Goal: Navigation & Orientation: Find specific page/section

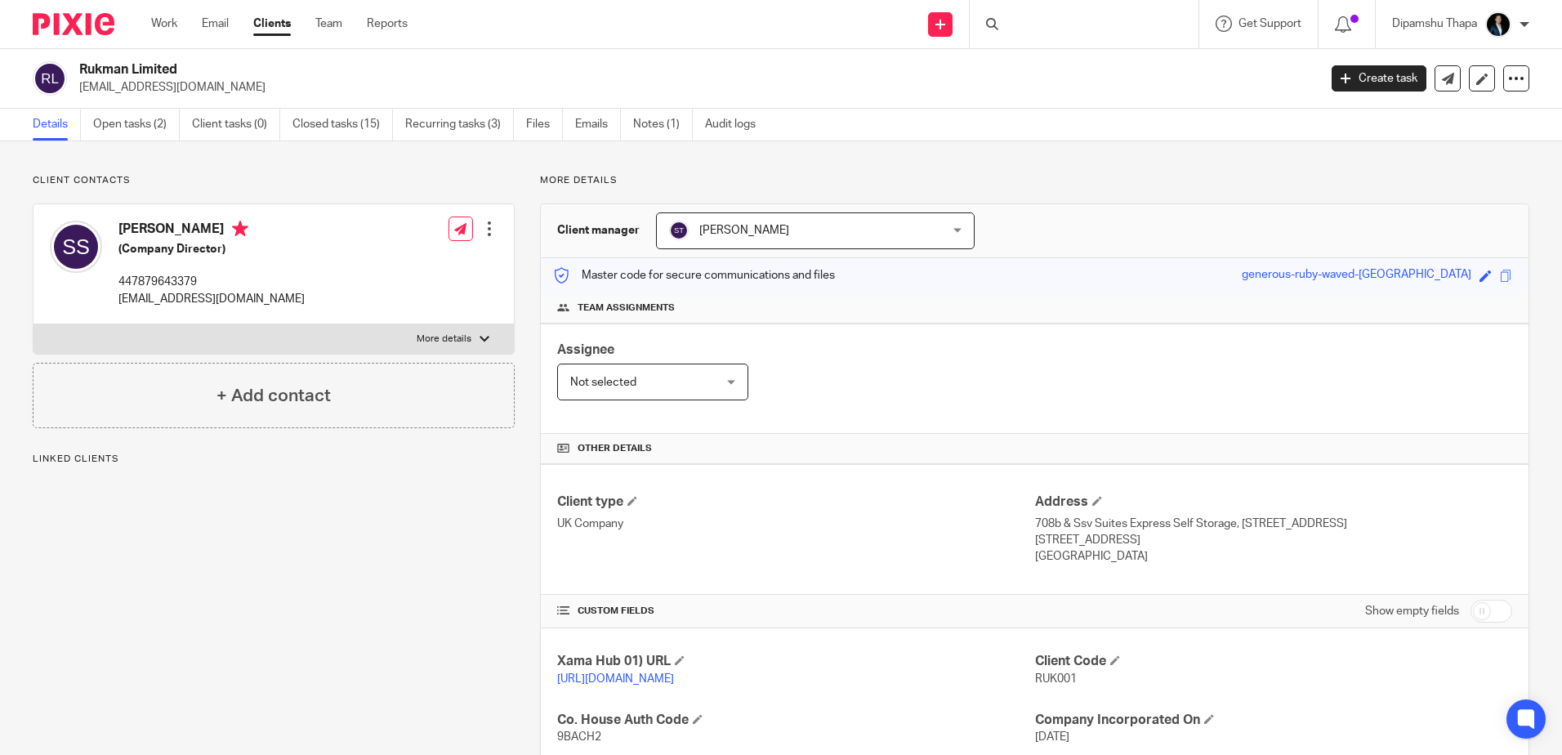
click at [83, 28] on img at bounding box center [74, 24] width 82 height 22
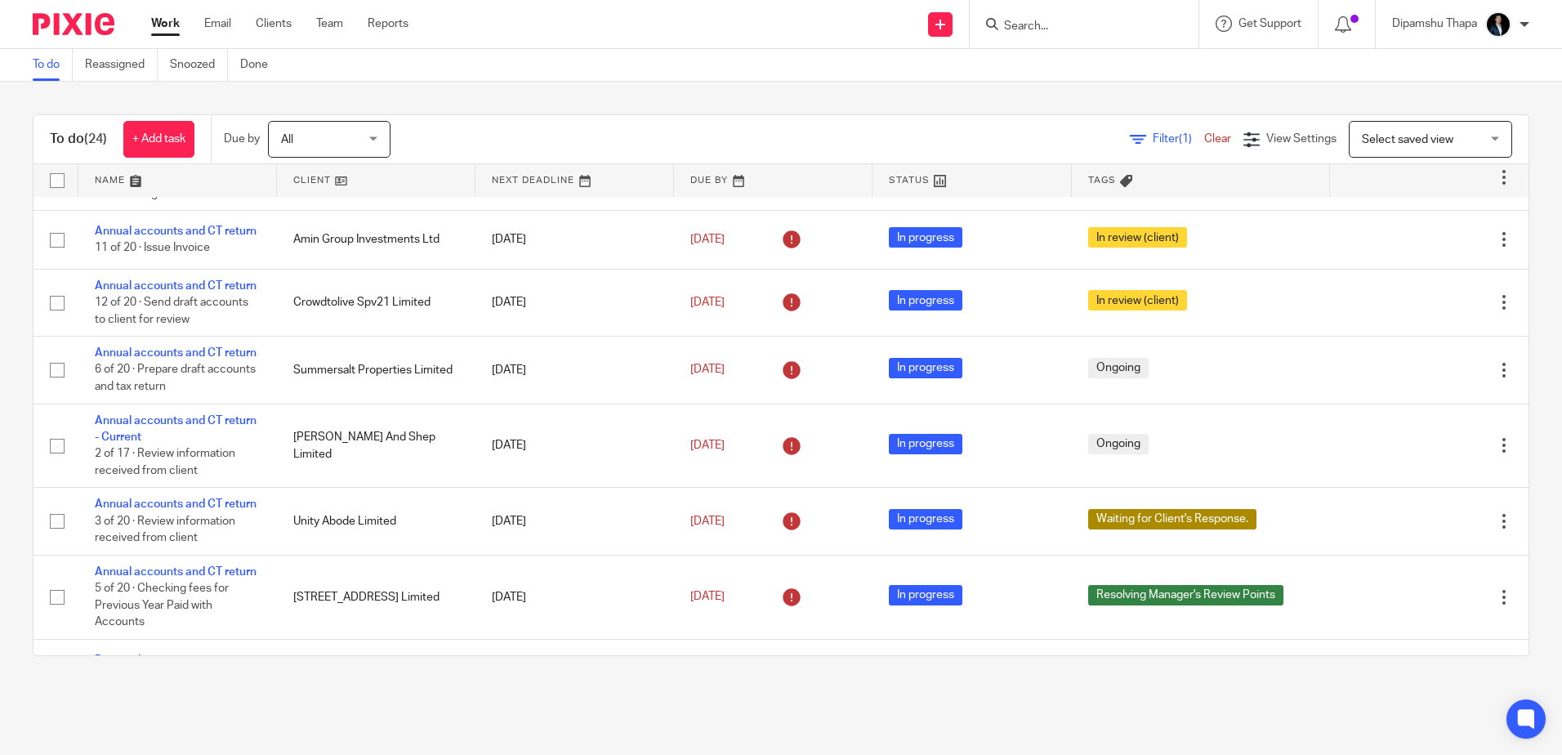
scroll to position [490, 0]
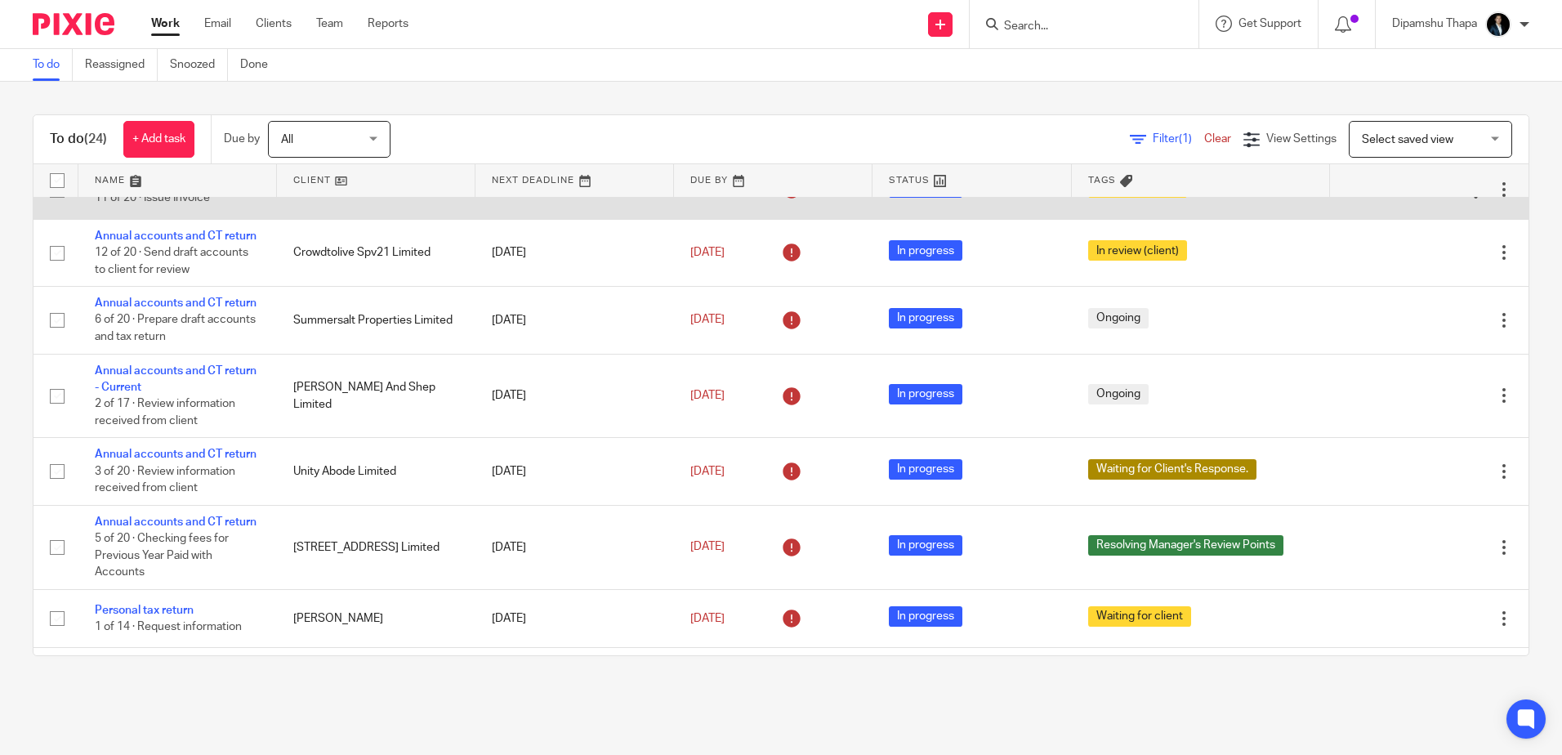
click at [142, 187] on link "Annual accounts and CT return" at bounding box center [176, 181] width 162 height 11
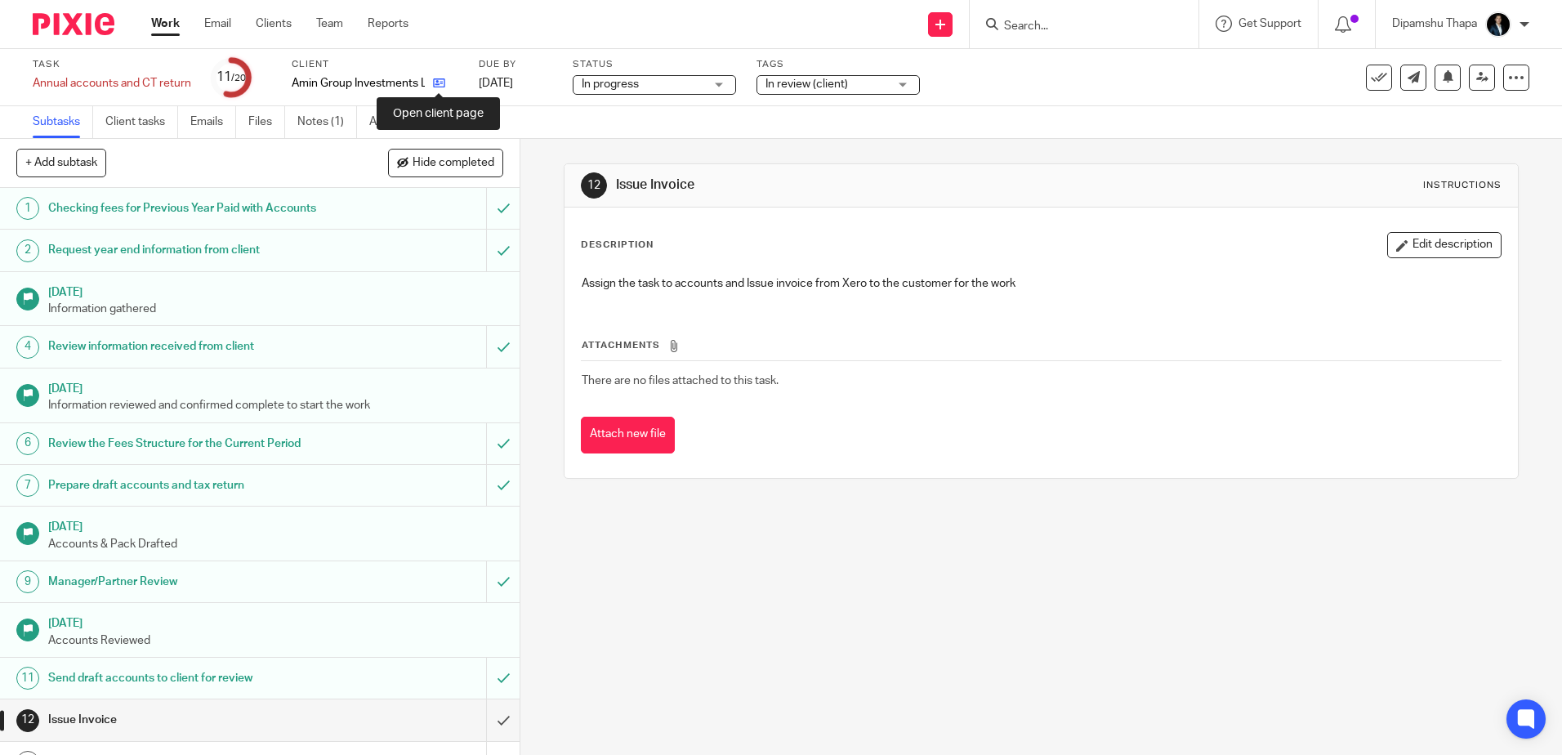
click at [435, 78] on icon at bounding box center [439, 83] width 12 height 12
